Goal: Task Accomplishment & Management: Manage account settings

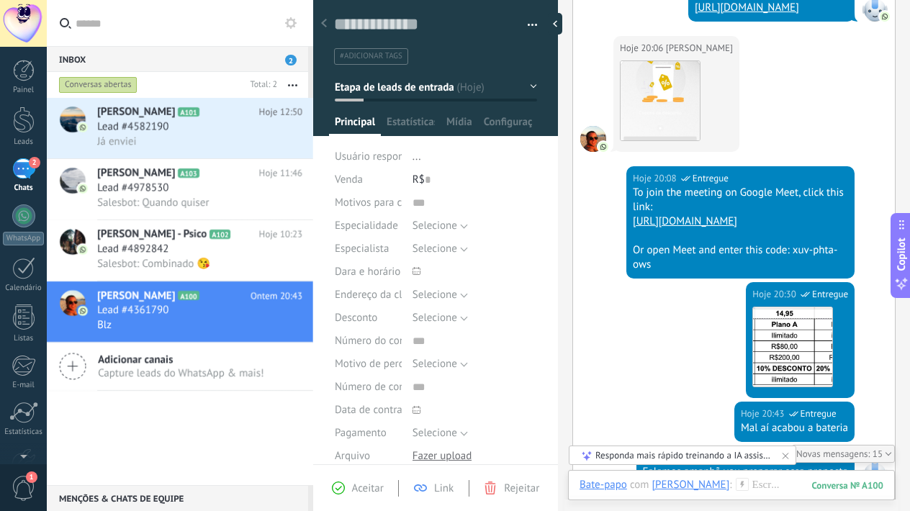
scroll to position [1596, 0]
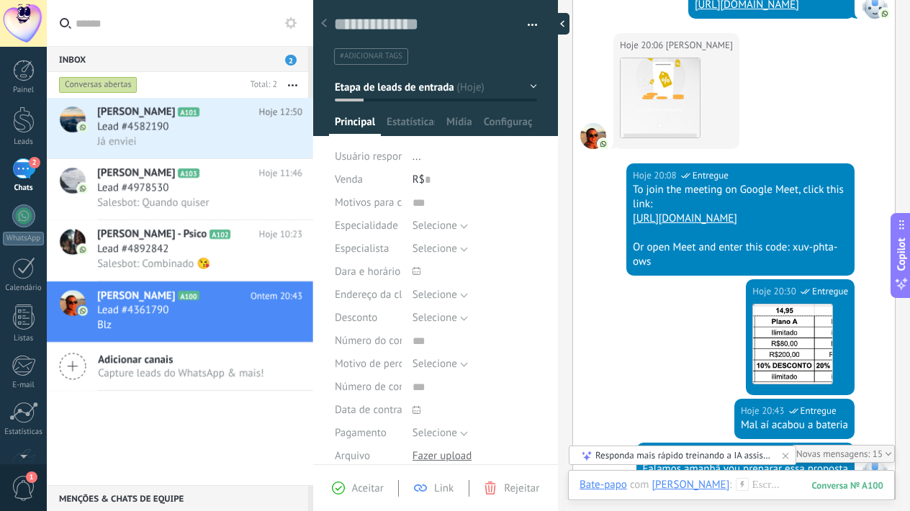
click at [556, 21] on div at bounding box center [559, 24] width 22 height 22
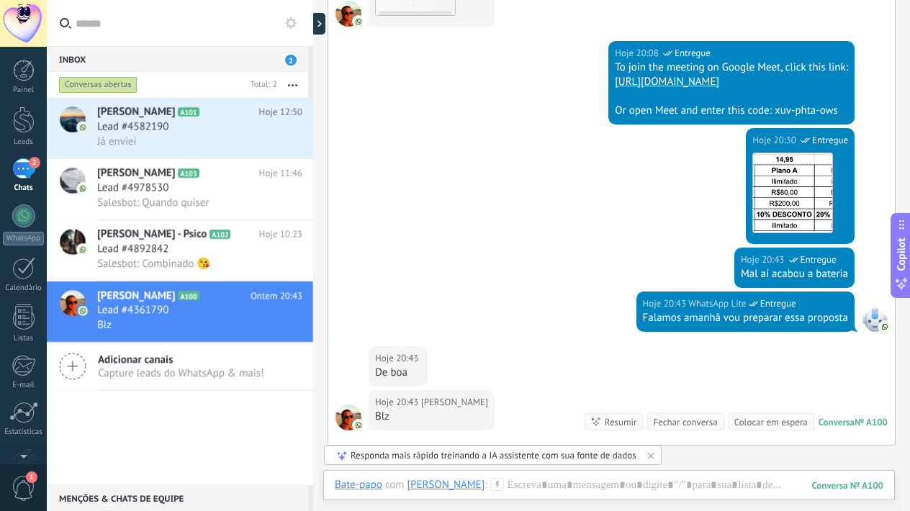
scroll to position [1686, 0]
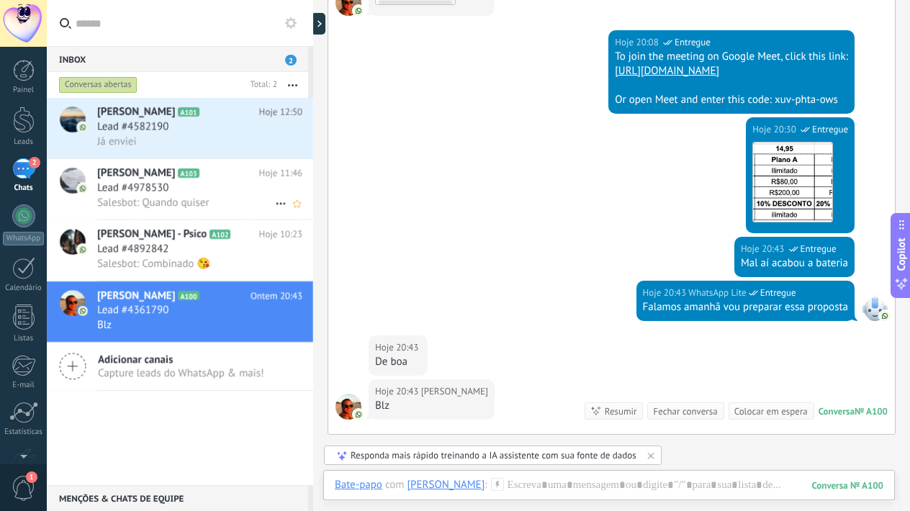
click at [180, 187] on div "Lead #4978530" at bounding box center [199, 188] width 205 height 14
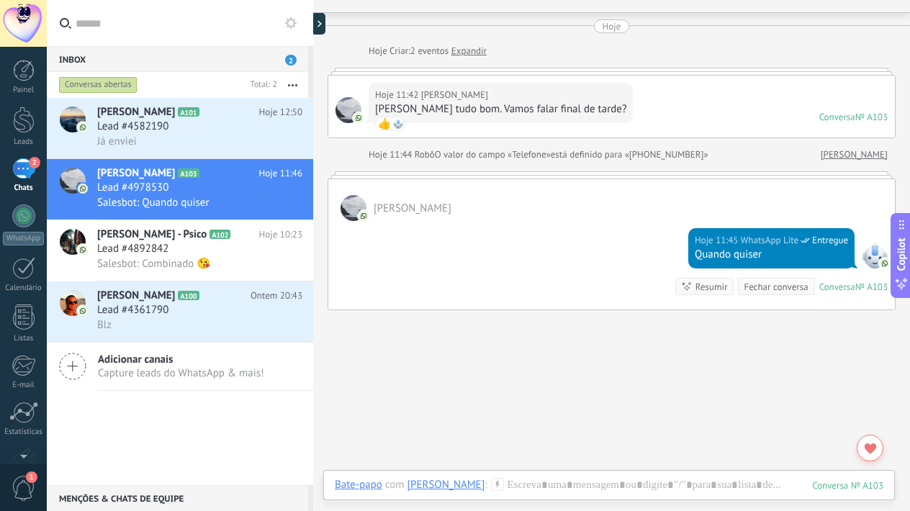
scroll to position [37, 0]
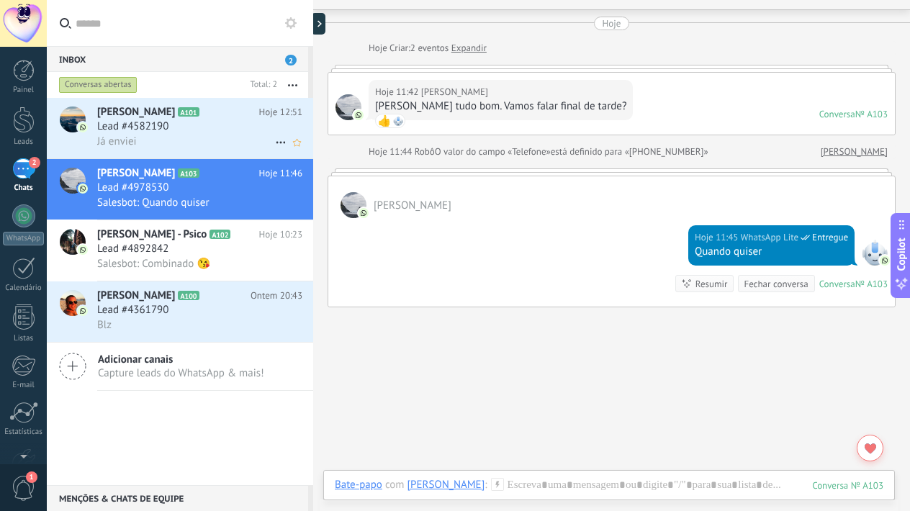
click at [215, 117] on h2 "[PERSON_NAME] A101" at bounding box center [178, 112] width 162 height 14
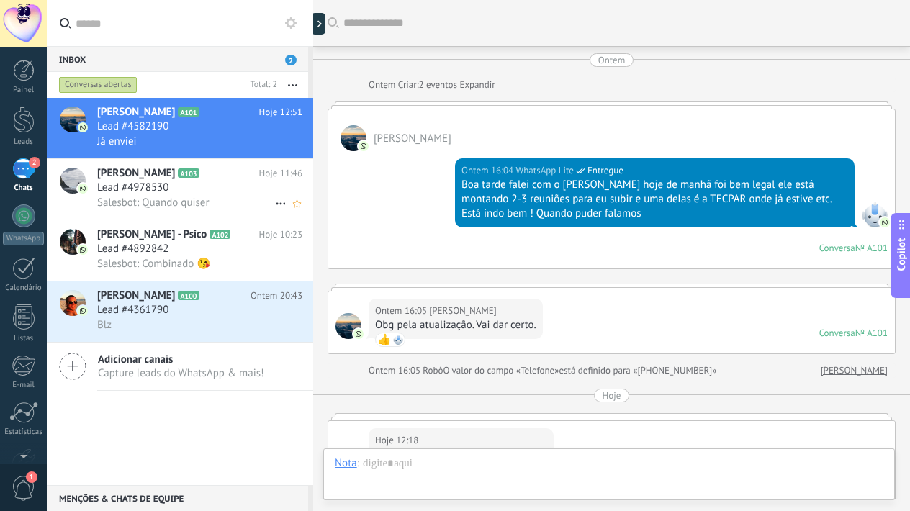
scroll to position [743, 0]
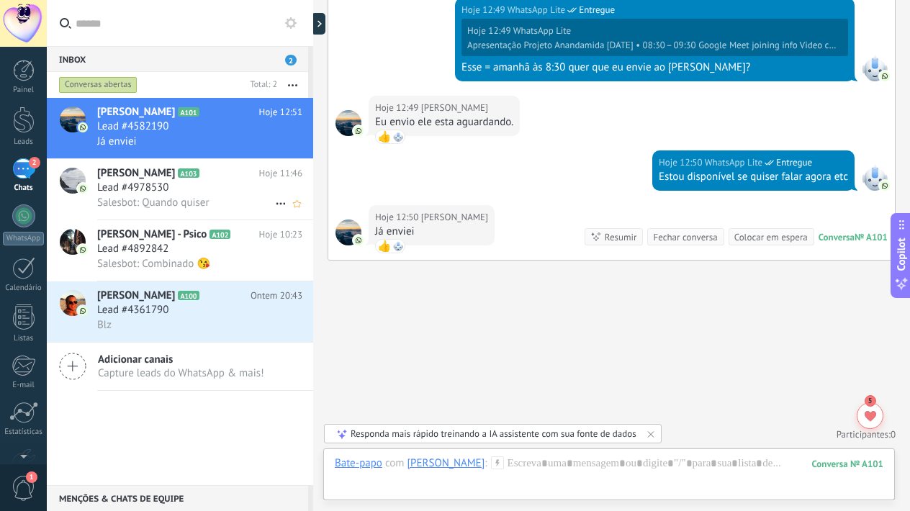
click at [214, 190] on div "Lead #4978530" at bounding box center [199, 188] width 205 height 14
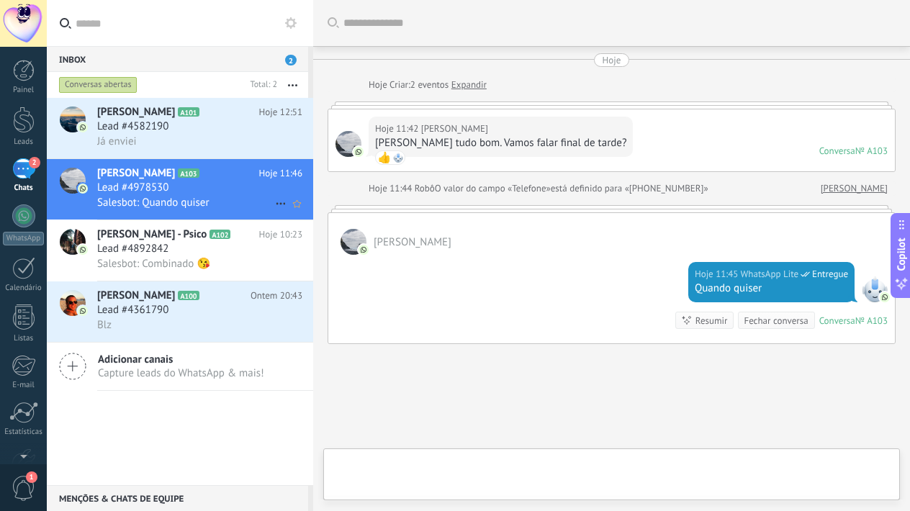
scroll to position [84, 0]
